Goal: Task Accomplishment & Management: Use online tool/utility

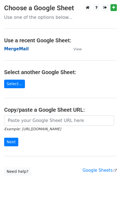
click at [17, 50] on strong "MergeMail" at bounding box center [16, 49] width 25 height 5
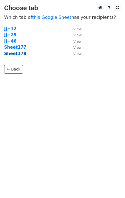
click at [20, 55] on strong "Sheet178" at bounding box center [15, 53] width 22 height 5
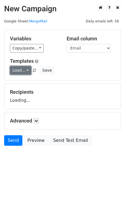
click at [22, 70] on link "Load..." at bounding box center [20, 70] width 21 height 9
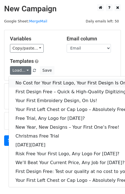
click at [33, 83] on link "No Cost for Your First Logo, Your First Design Is On Us!" at bounding box center [75, 83] width 133 height 9
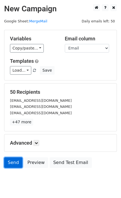
click at [12, 164] on link "Send" at bounding box center [13, 163] width 18 height 11
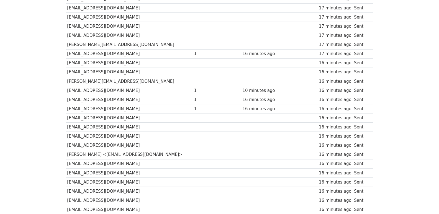
scroll to position [386, 0]
